Goal: Information Seeking & Learning: Learn about a topic

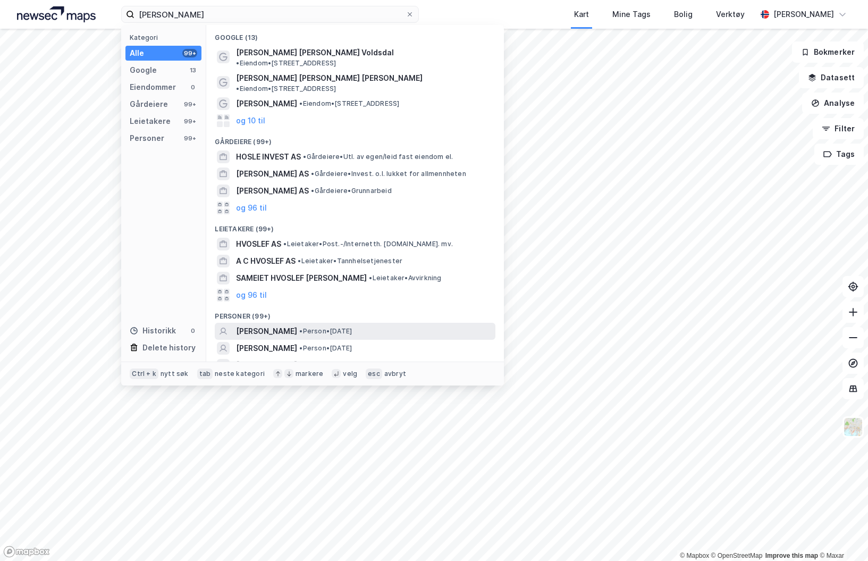
click at [286, 323] on div "[PERSON_NAME] • Person • [DATE]" at bounding box center [355, 331] width 281 height 17
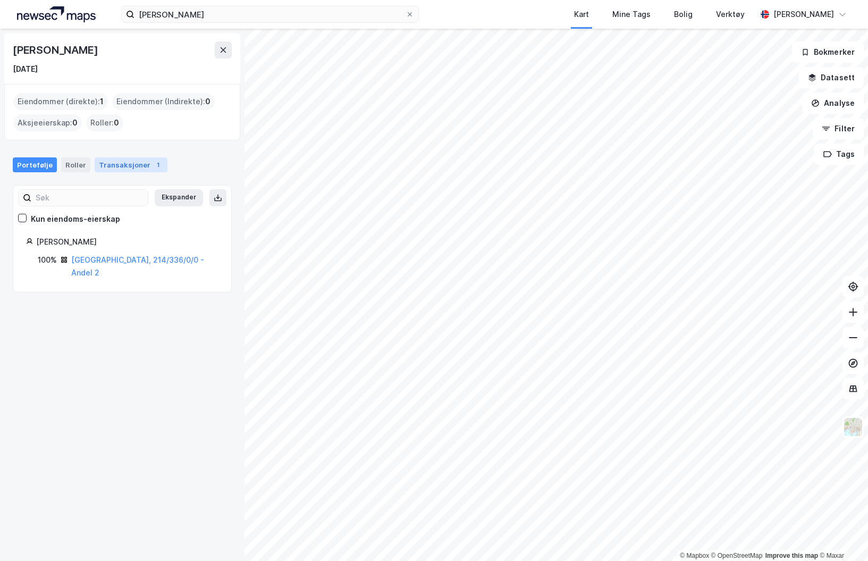
click at [125, 168] on div "Transaksjoner 1" at bounding box center [131, 164] width 73 height 15
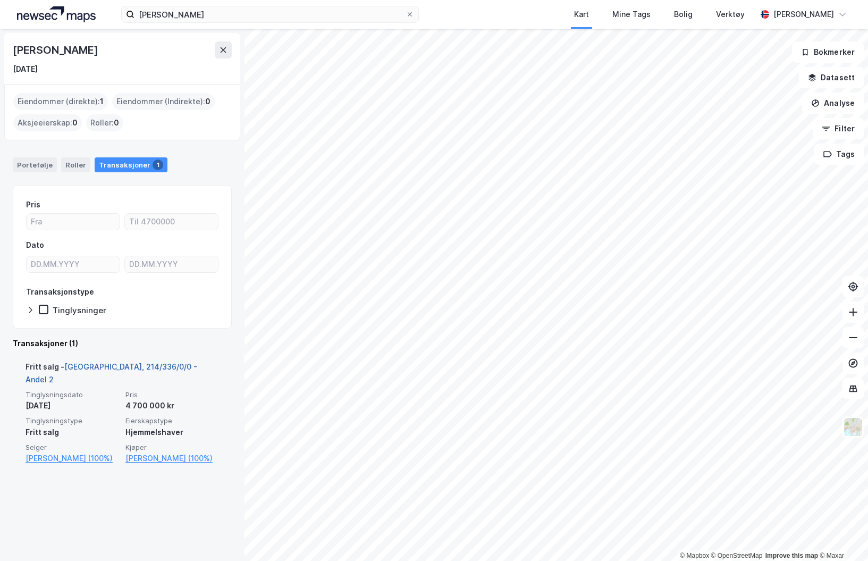
click at [109, 366] on link "[GEOGRAPHIC_DATA], 214/336/0/0 - Andel 2" at bounding box center [112, 373] width 172 height 22
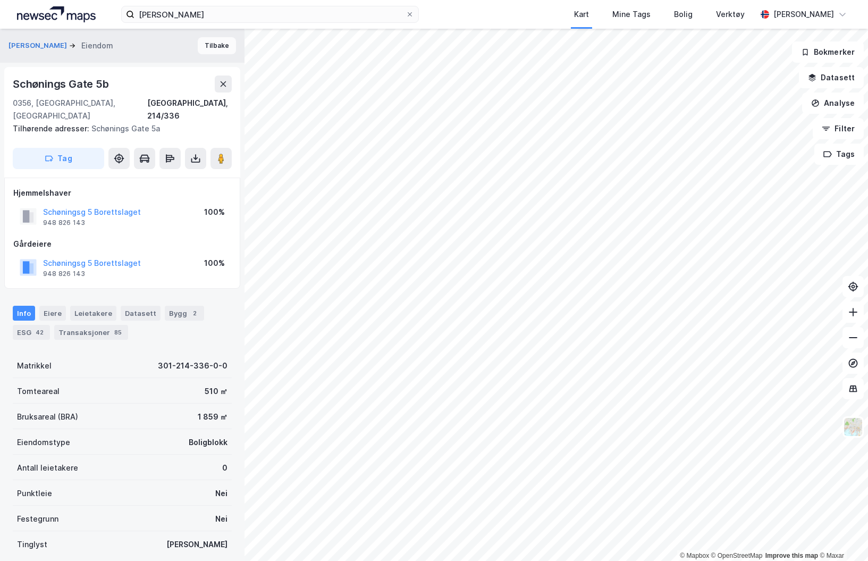
click at [209, 52] on button "Tilbake" at bounding box center [217, 45] width 38 height 17
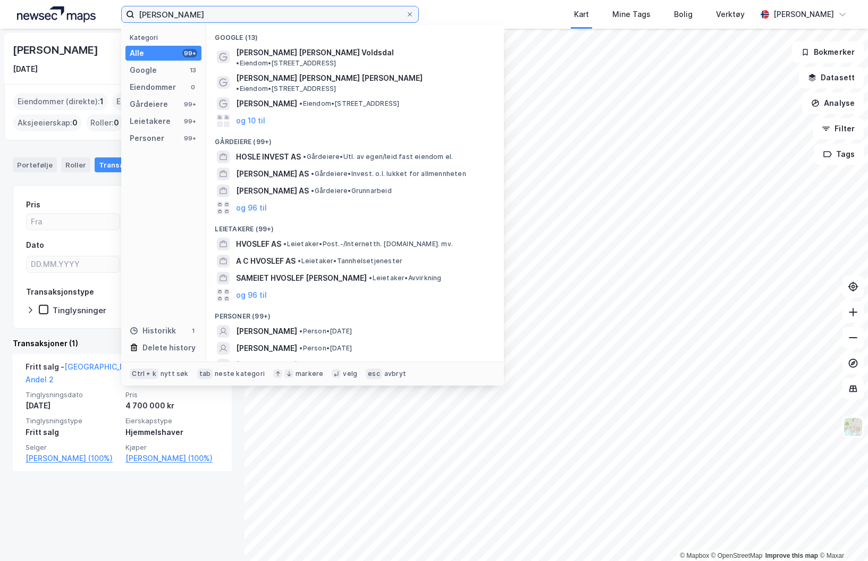
click at [257, 13] on input "[PERSON_NAME]" at bounding box center [269, 14] width 271 height 16
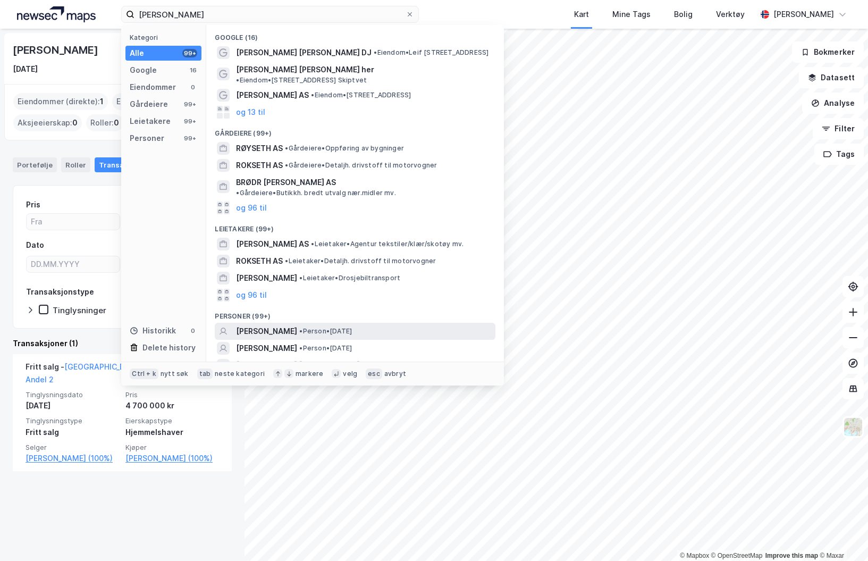
click at [287, 325] on span "[PERSON_NAME]" at bounding box center [266, 331] width 61 height 13
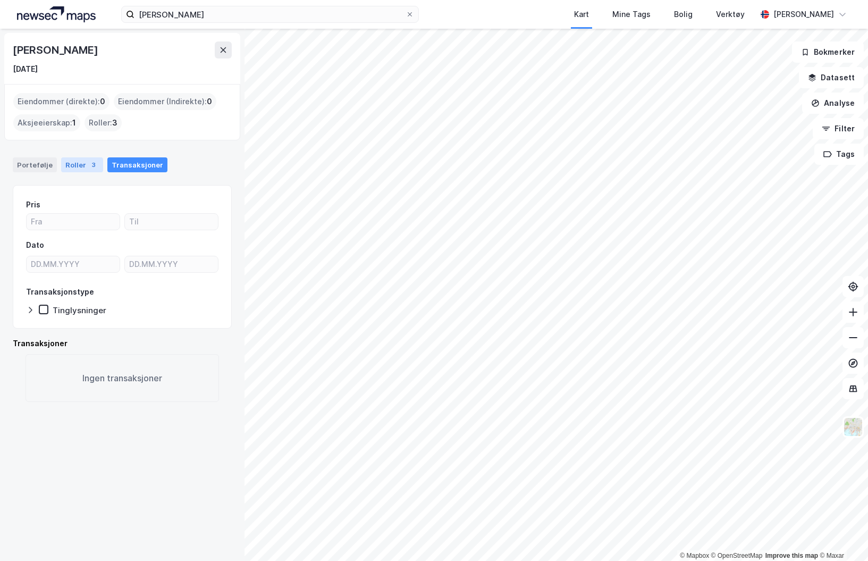
click at [78, 167] on div "Roller 3" at bounding box center [82, 164] width 42 height 15
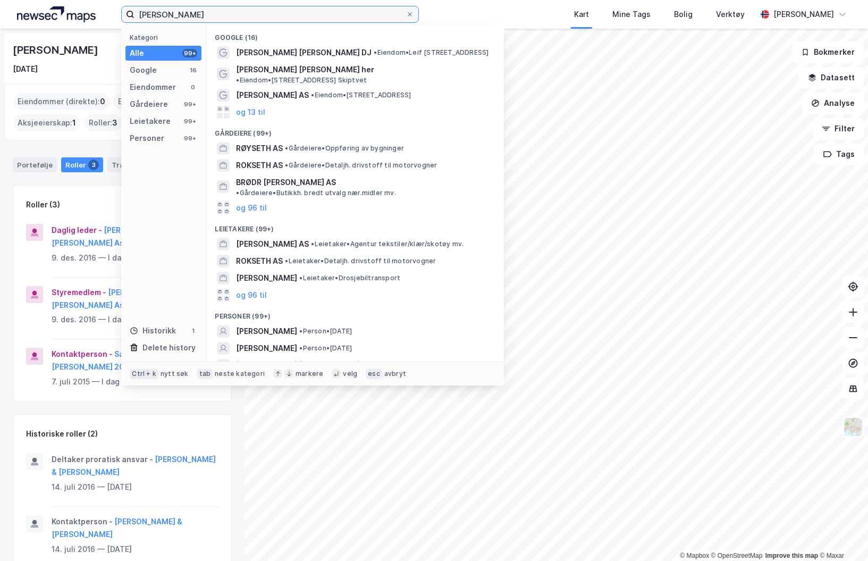
click at [203, 13] on input "[PERSON_NAME]" at bounding box center [269, 14] width 271 height 16
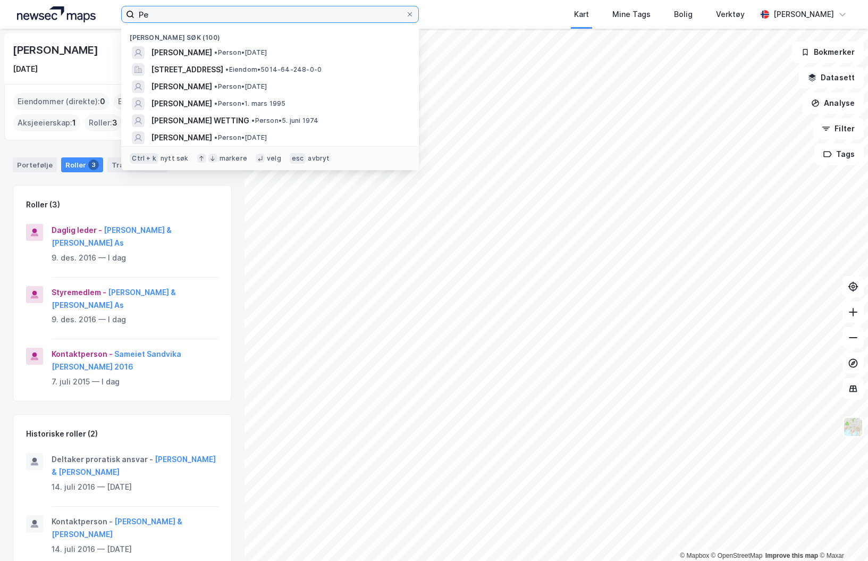
type input "P"
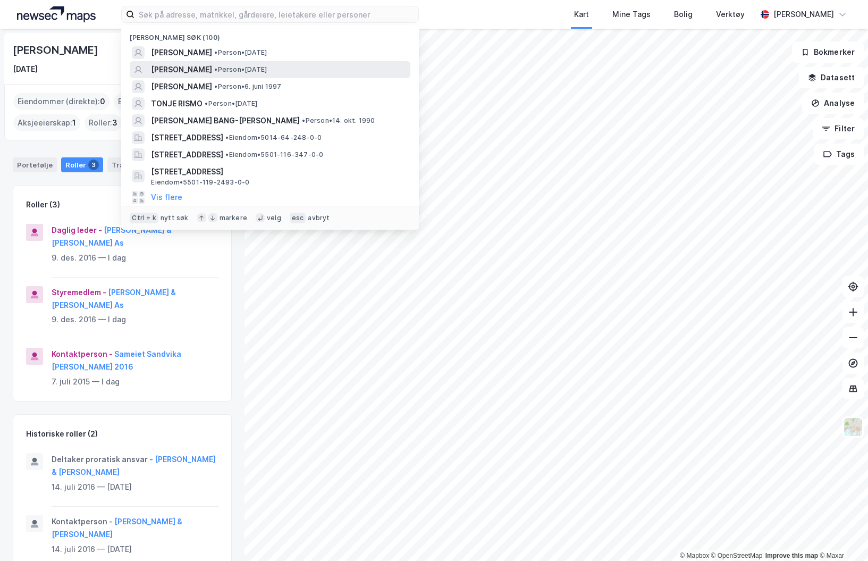
click at [242, 77] on div "[PERSON_NAME] • Person • [DATE]" at bounding box center [270, 69] width 281 height 17
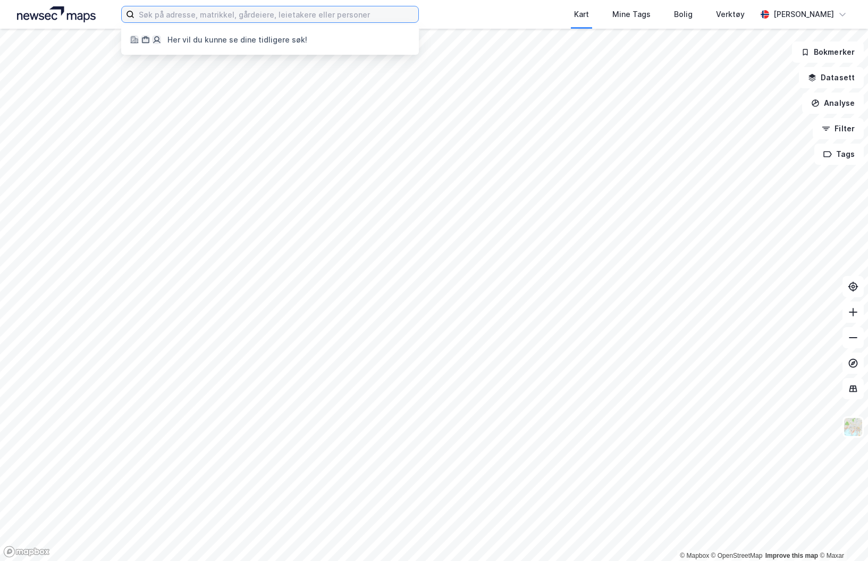
click at [159, 9] on input at bounding box center [276, 14] width 284 height 16
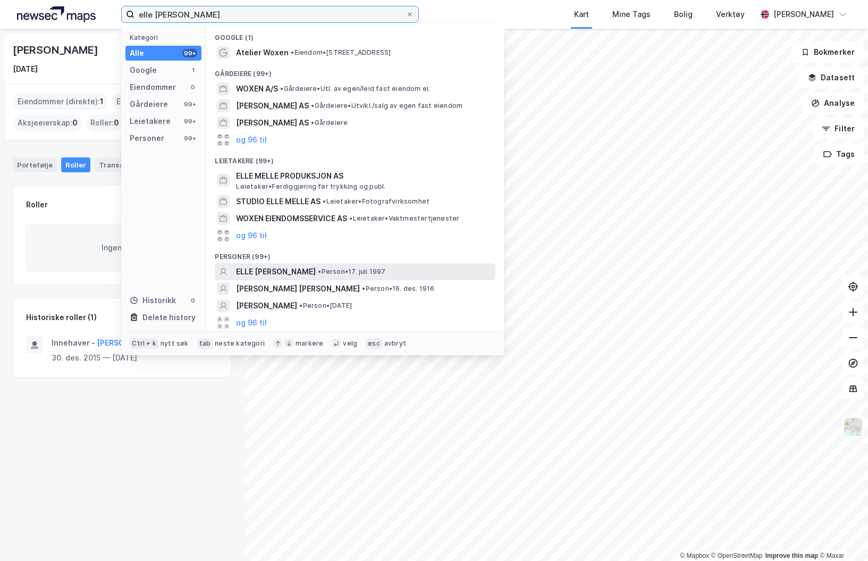
type input "elle [PERSON_NAME]"
click at [288, 265] on span "ELLE [PERSON_NAME]" at bounding box center [276, 271] width 80 height 13
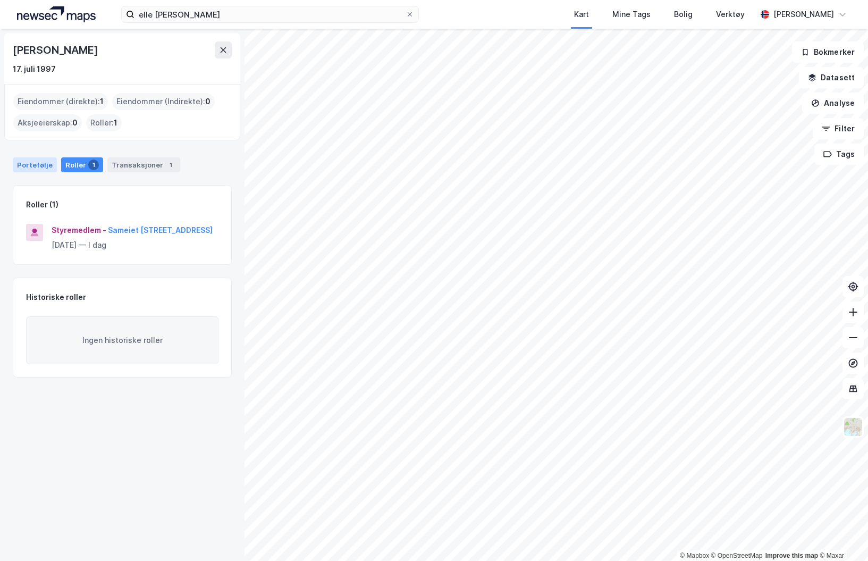
click at [35, 162] on div "Portefølje" at bounding box center [35, 164] width 44 height 15
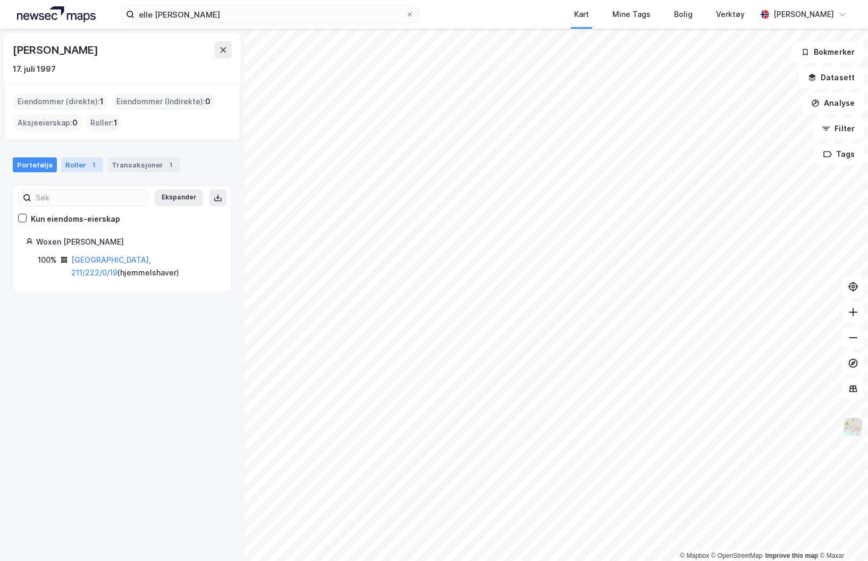
click at [64, 171] on div "Roller 1" at bounding box center [82, 164] width 42 height 15
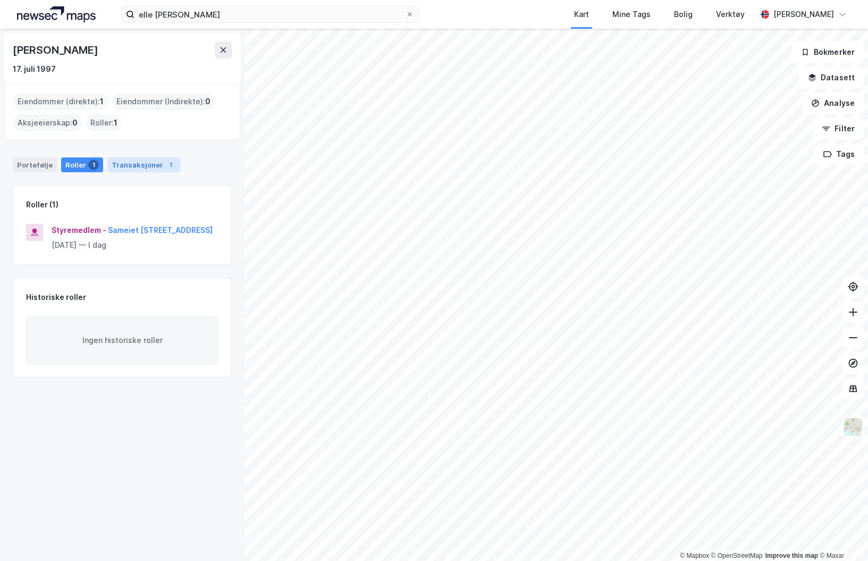
click at [109, 171] on div "Transaksjoner 1" at bounding box center [143, 164] width 73 height 15
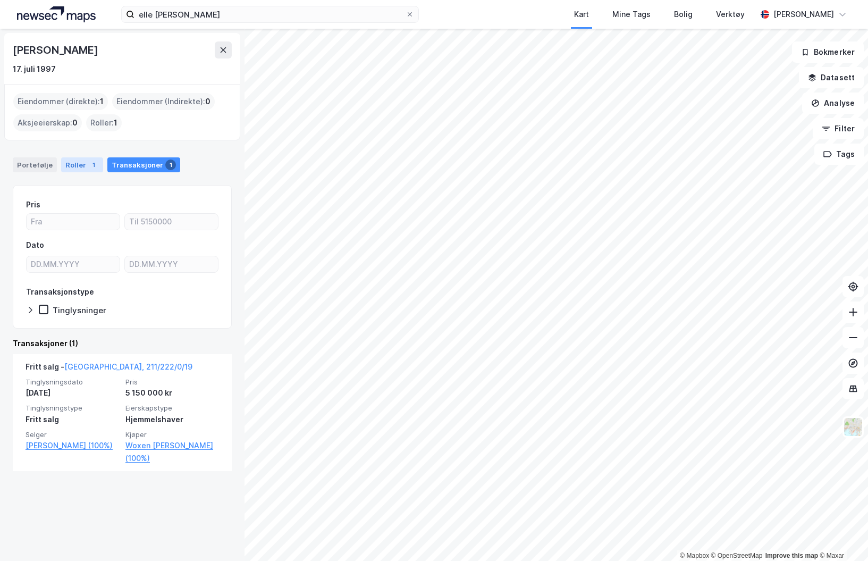
click at [77, 168] on div "Roller 1" at bounding box center [82, 164] width 42 height 15
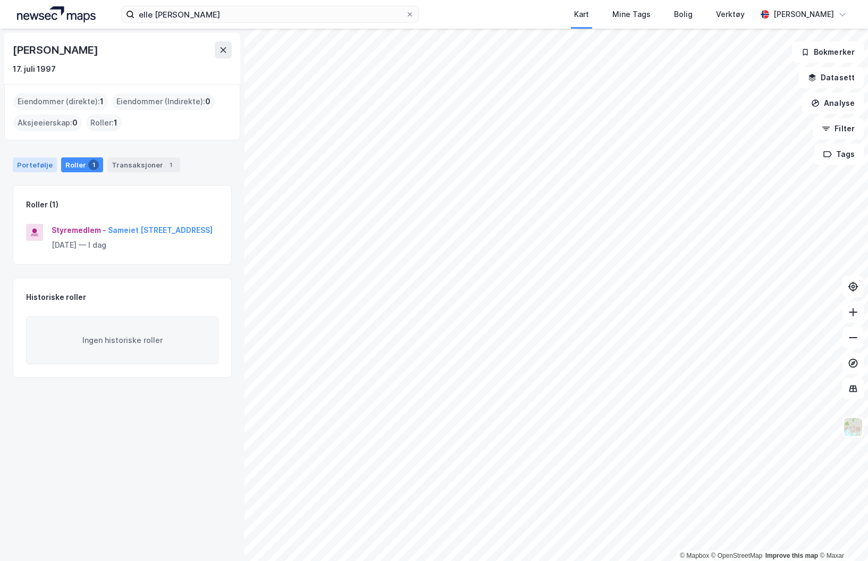
click at [50, 159] on div "Portefølje" at bounding box center [35, 164] width 44 height 15
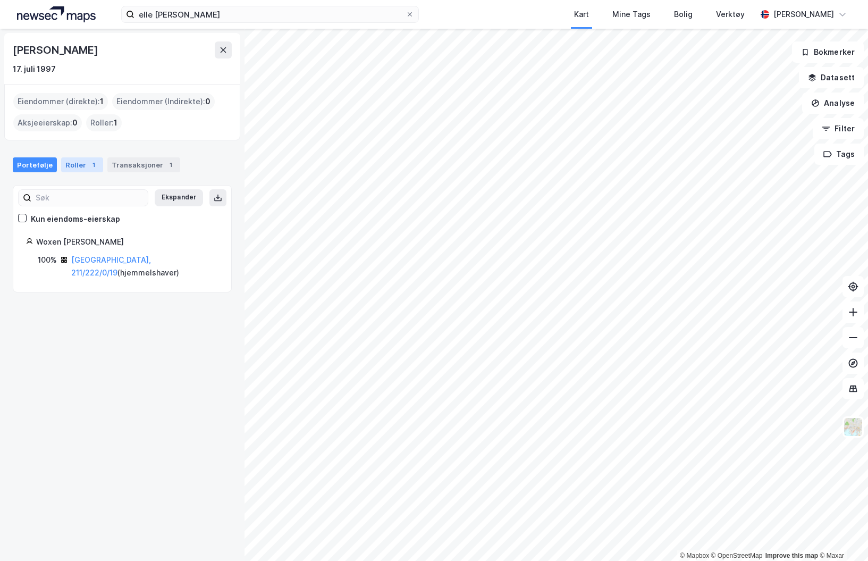
click at [77, 171] on div "Portefølje Roller 1 Transaksjoner 1" at bounding box center [122, 161] width 244 height 32
click at [77, 171] on div "Roller 1" at bounding box center [82, 164] width 42 height 15
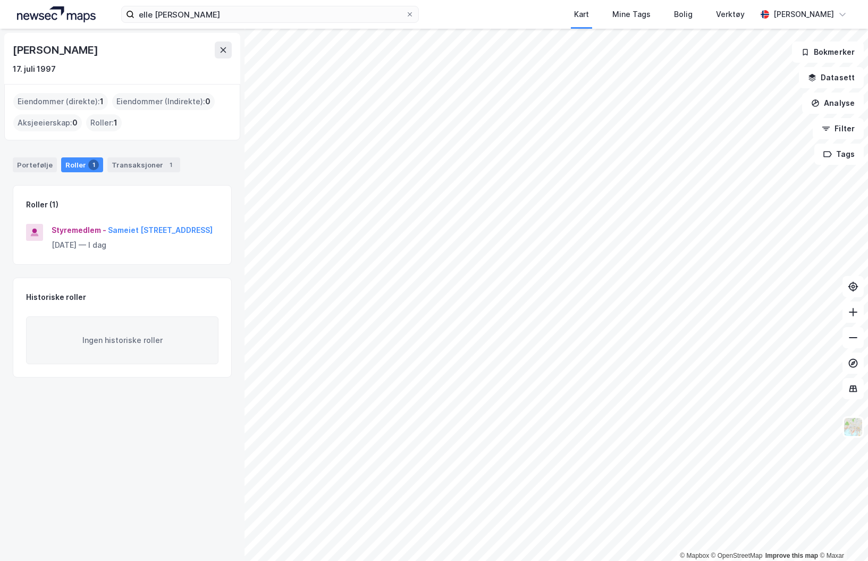
click at [32, 153] on div "Portefølje Roller 1 Transaksjoner 1" at bounding box center [122, 161] width 244 height 32
click at [34, 158] on div "Portefølje" at bounding box center [35, 164] width 44 height 15
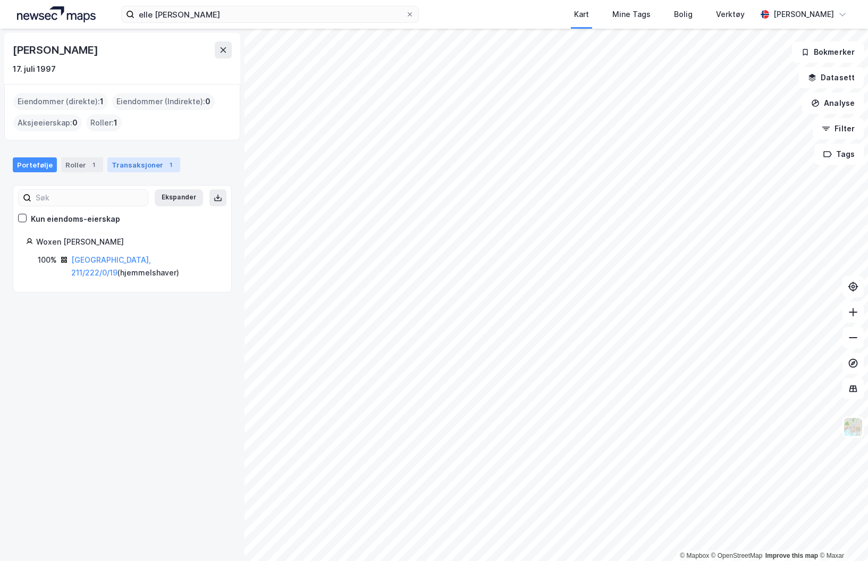
click at [126, 163] on div "Transaksjoner 1" at bounding box center [143, 164] width 73 height 15
